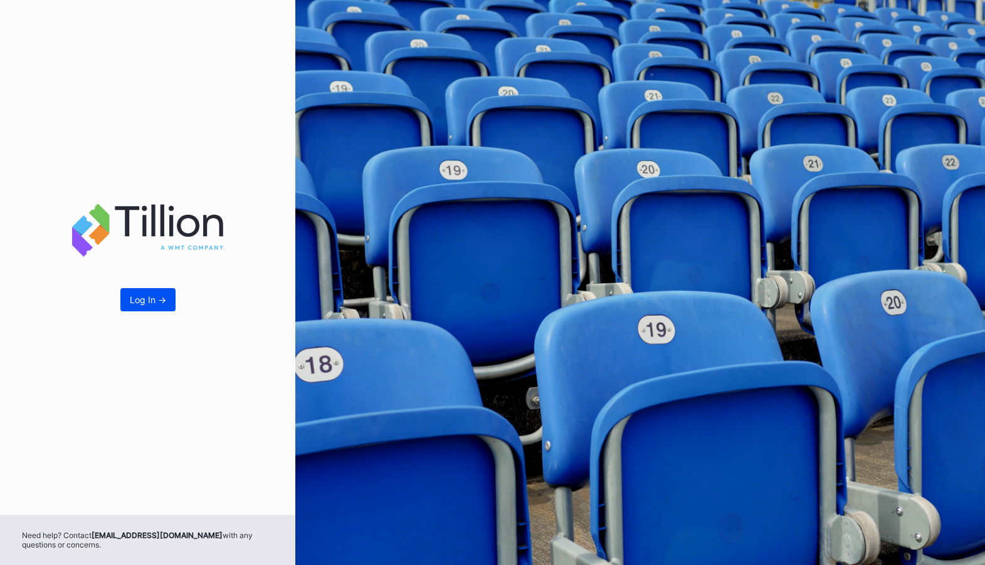
click at [144, 291] on button "Log In ->" at bounding box center [147, 299] width 55 height 23
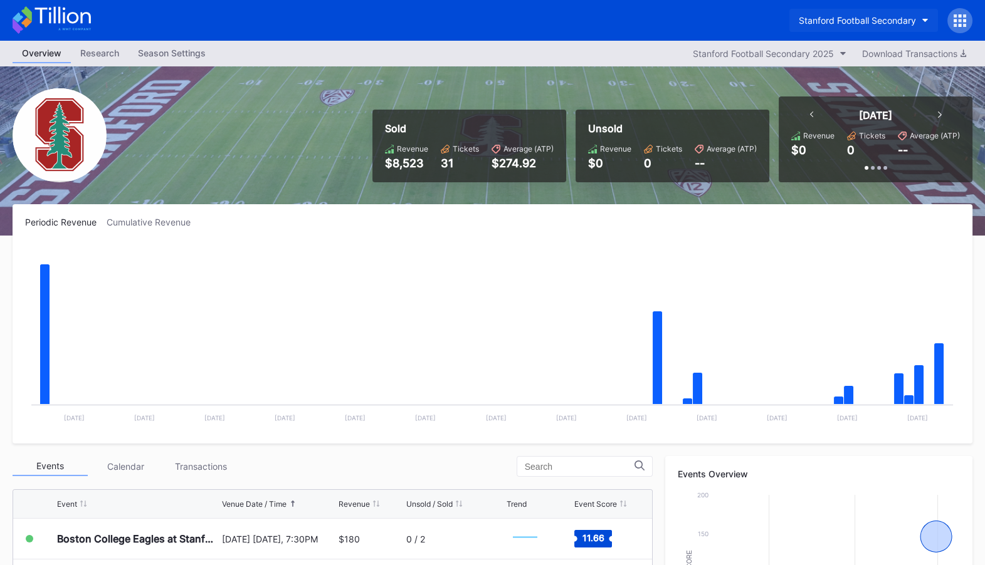
click at [895, 15] on div "Stanford Football Secondary" at bounding box center [857, 20] width 117 height 11
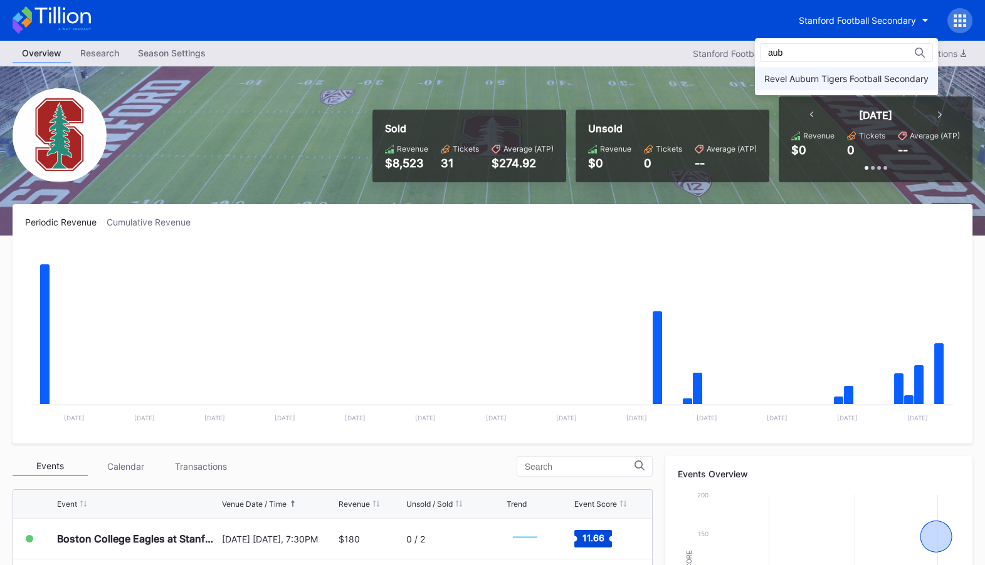
type input "aub"
click at [852, 81] on div "Revel Auburn Tigers Football Secondary" at bounding box center [846, 78] width 164 height 11
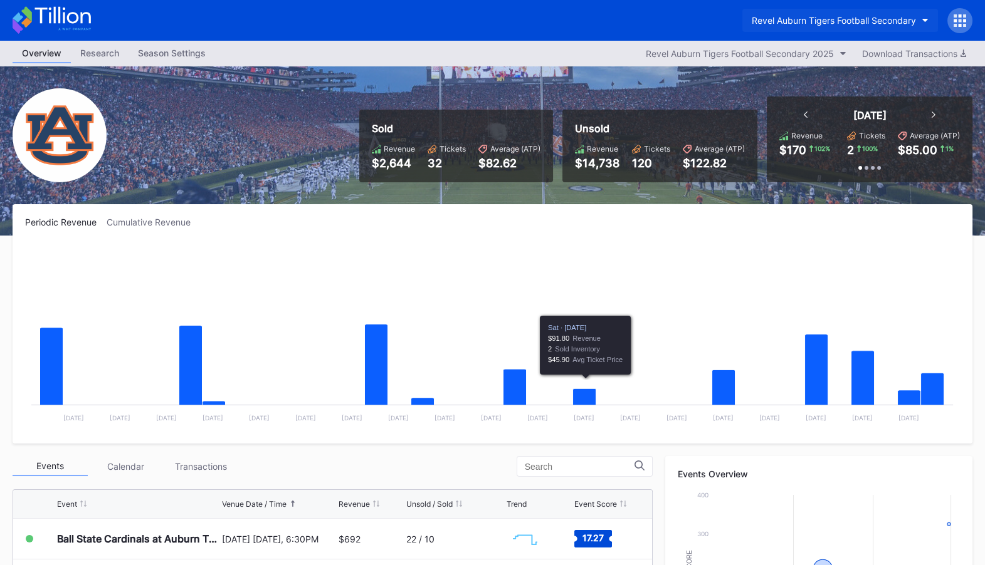
click at [857, 18] on div "Revel Auburn Tigers Football Secondary" at bounding box center [833, 20] width 164 height 11
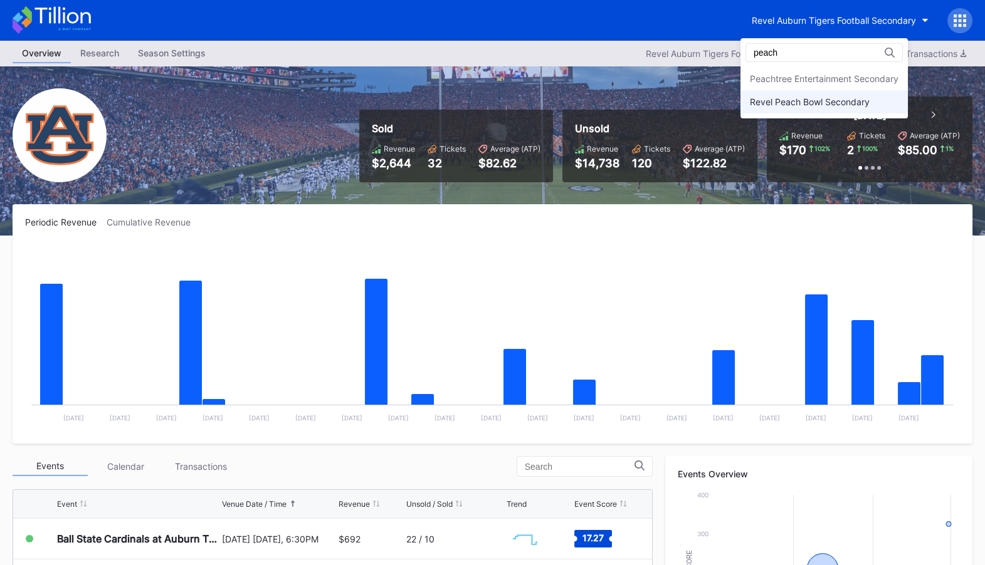
type input "peach"
click at [832, 108] on div "Revel Peach Bowl Secondary" at bounding box center [823, 101] width 167 height 23
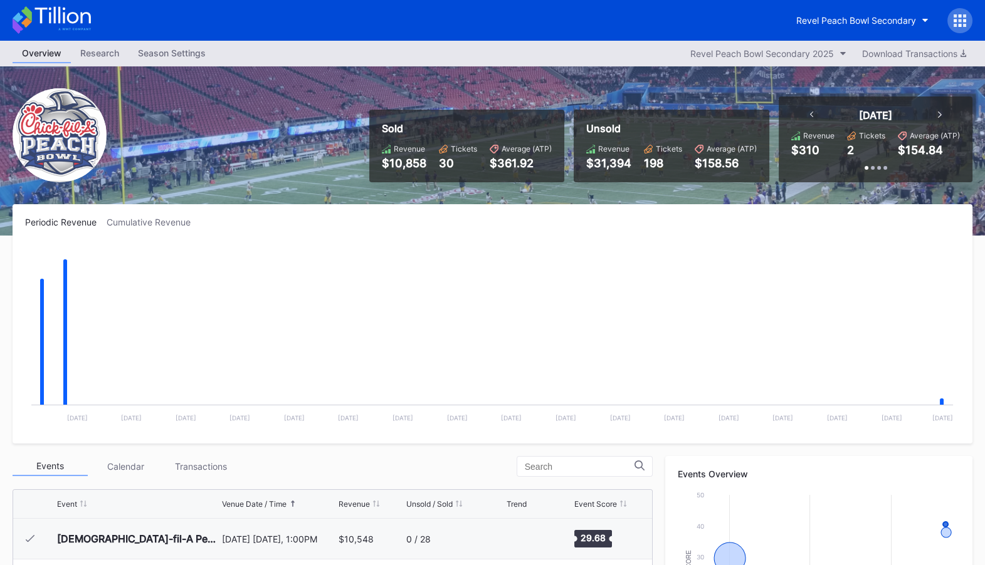
click at [93, 24] on div "Revel Peach Bowl Secondary" at bounding box center [492, 20] width 985 height 41
click at [71, 21] on icon at bounding box center [52, 20] width 78 height 28
click at [604, 258] on rect "Chart title" at bounding box center [492, 337] width 934 height 188
click at [652, 130] on div "Unsold" at bounding box center [671, 128] width 170 height 13
